Goal: Task Accomplishment & Management: Manage account settings

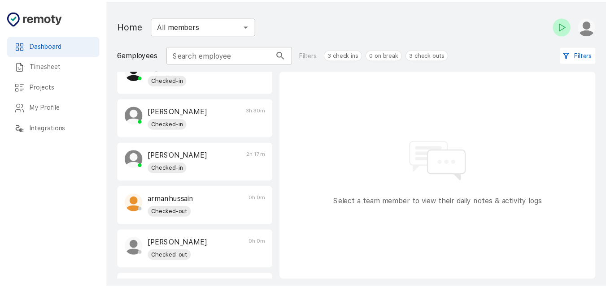
scroll to position [49, 0]
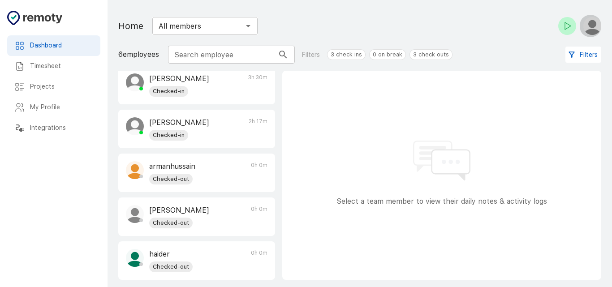
click at [594, 27] on img "button" at bounding box center [593, 26] width 18 height 18
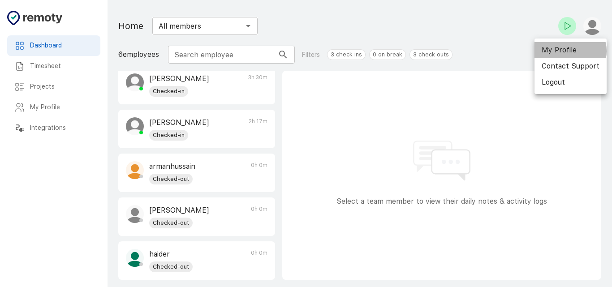
click at [569, 51] on li "My Profile" at bounding box center [571, 50] width 72 height 16
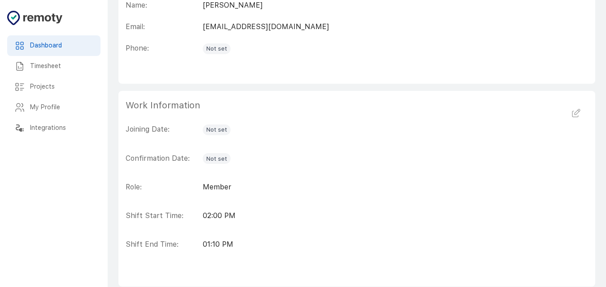
scroll to position [191, 0]
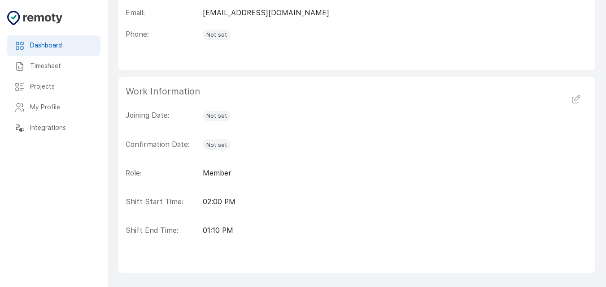
click at [47, 62] on h6 "Timesheet" at bounding box center [61, 66] width 63 height 10
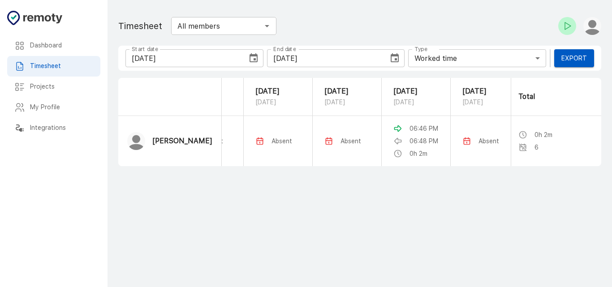
scroll to position [0, 198]
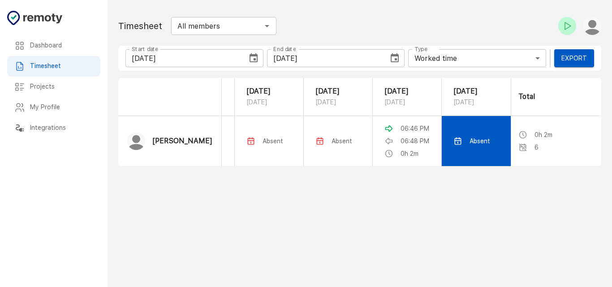
click at [463, 137] on div "Absent" at bounding box center [477, 141] width 46 height 9
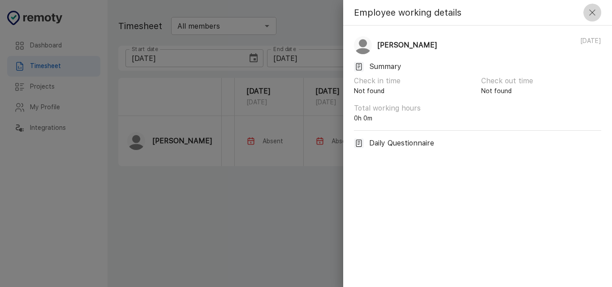
click at [590, 12] on icon "button" at bounding box center [592, 12] width 11 height 11
